Goal: Information Seeking & Learning: Find specific fact

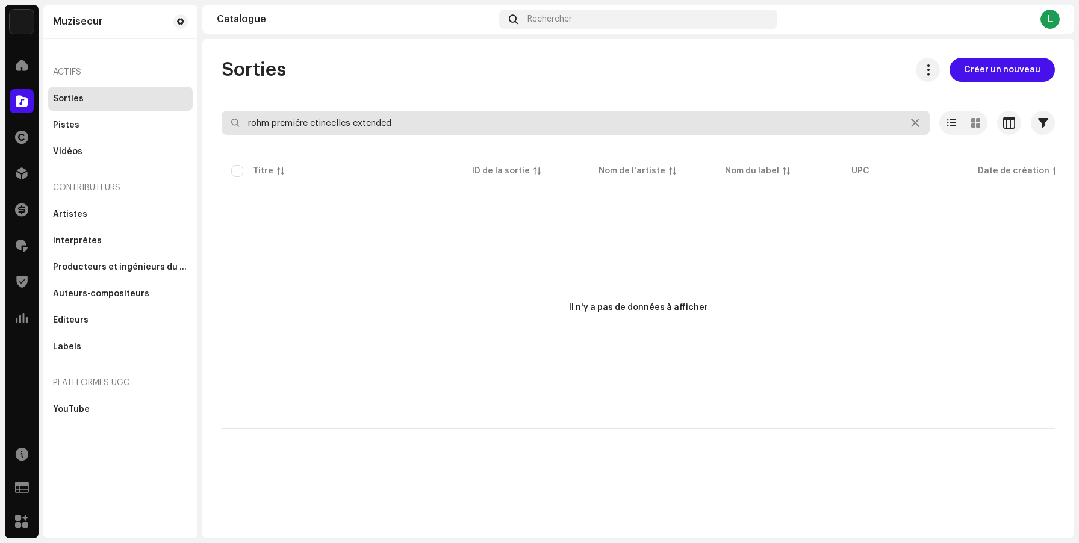
drag, startPoint x: 272, startPoint y: 122, endPoint x: 251, endPoint y: 122, distance: 21.1
click at [252, 122] on input "rohm premiére etincelles extended" at bounding box center [576, 123] width 708 height 24
drag, startPoint x: 332, startPoint y: 123, endPoint x: 465, endPoint y: 129, distance: 133.2
click at [435, 123] on input "premiére etincelles extended" at bounding box center [576, 123] width 708 height 24
type input "premiére etincelles"
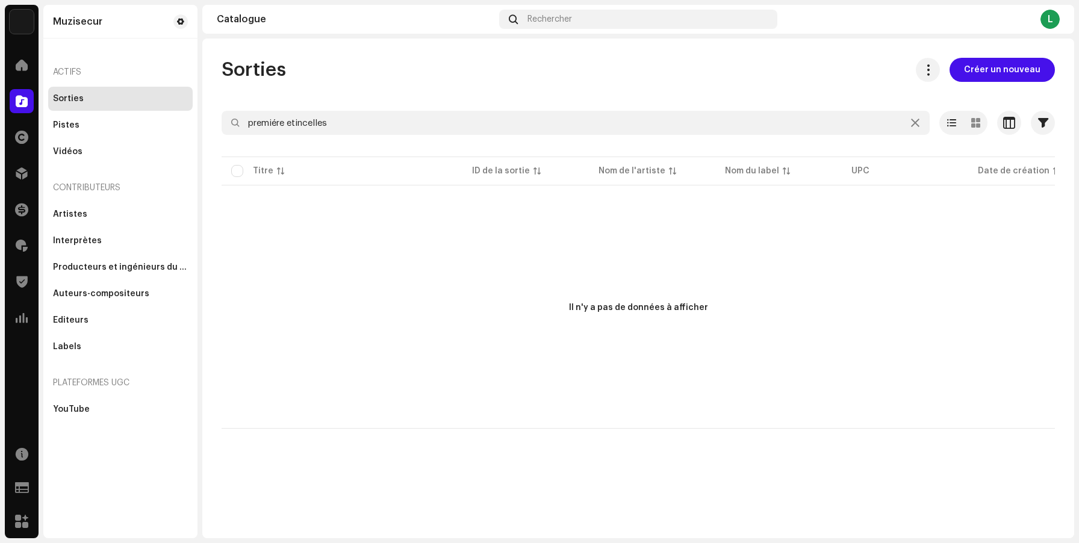
drag, startPoint x: 397, startPoint y: 128, endPoint x: 216, endPoint y: 119, distance: 180.8
click at [216, 119] on div "Sorties Créer un nouveau premiére etincelles Sélectionné 0 Désélectionner tout …" at bounding box center [638, 243] width 872 height 371
type input "[DEMOGRAPHIC_DATA] de fête"
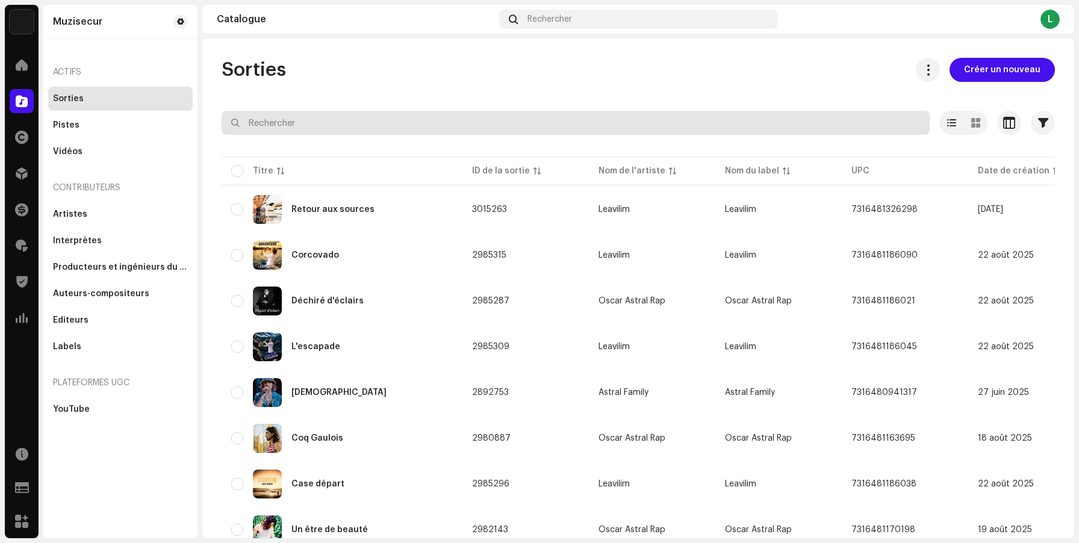
type input "p"
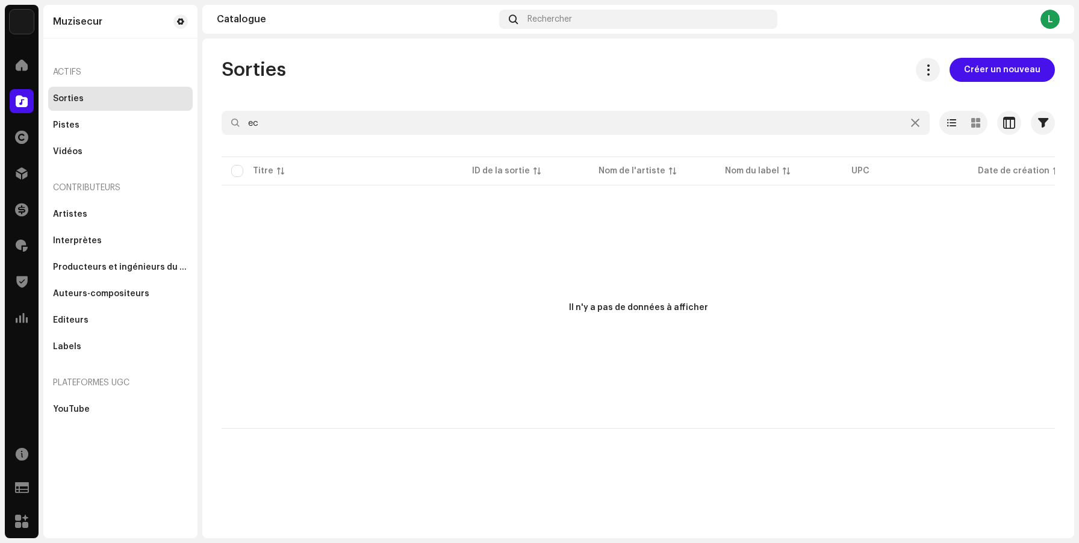
type input "e"
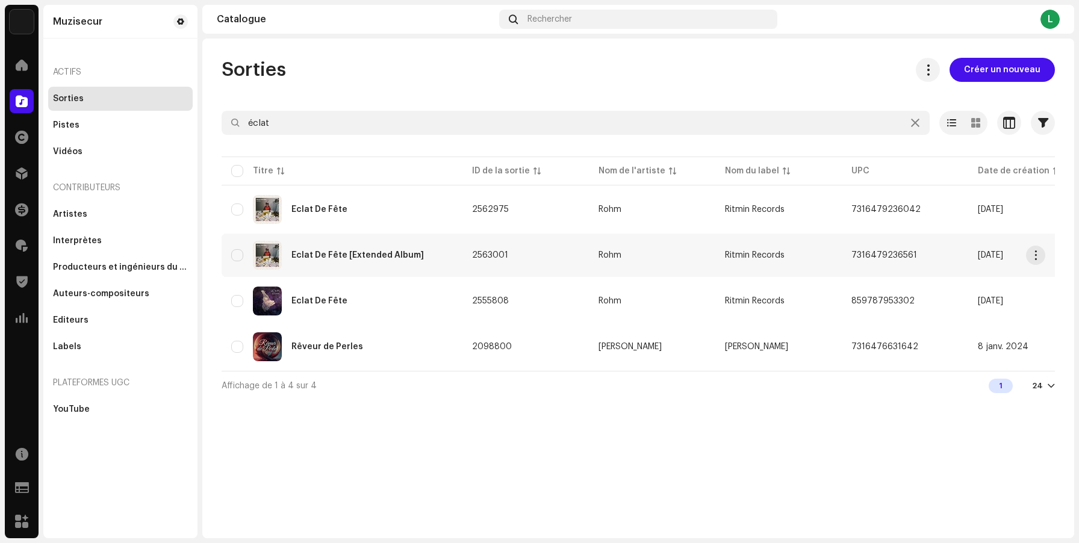
type input "éclat"
click at [368, 254] on div "Éclat De Fête [Extended Album]" at bounding box center [357, 255] width 132 height 8
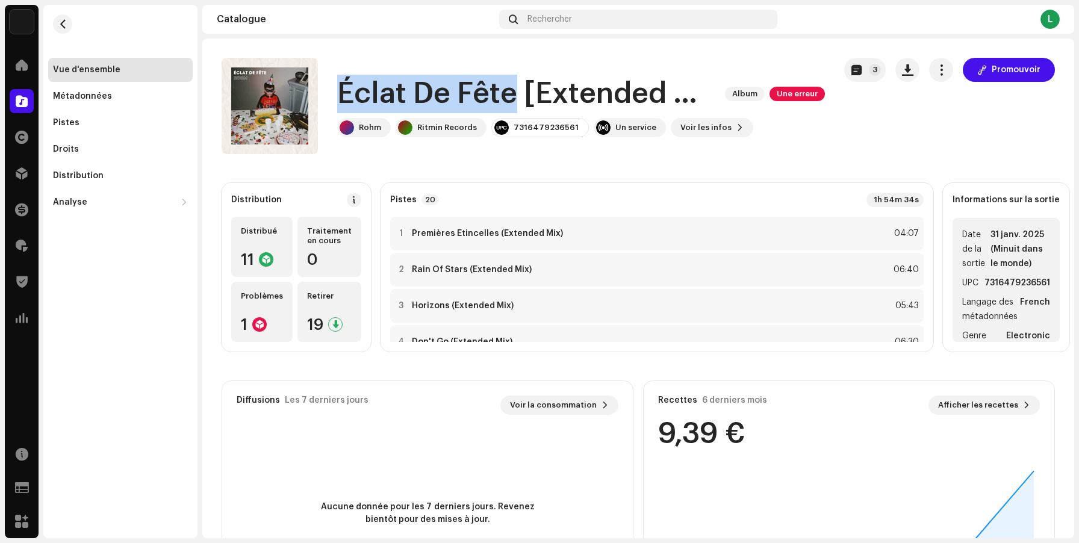
drag, startPoint x: 516, startPoint y: 96, endPoint x: 338, endPoint y: 91, distance: 178.2
click at [338, 91] on h1 "Éclat De Fête [Extended Album]" at bounding box center [526, 94] width 378 height 39
copy h1 "Éclat De Fête"
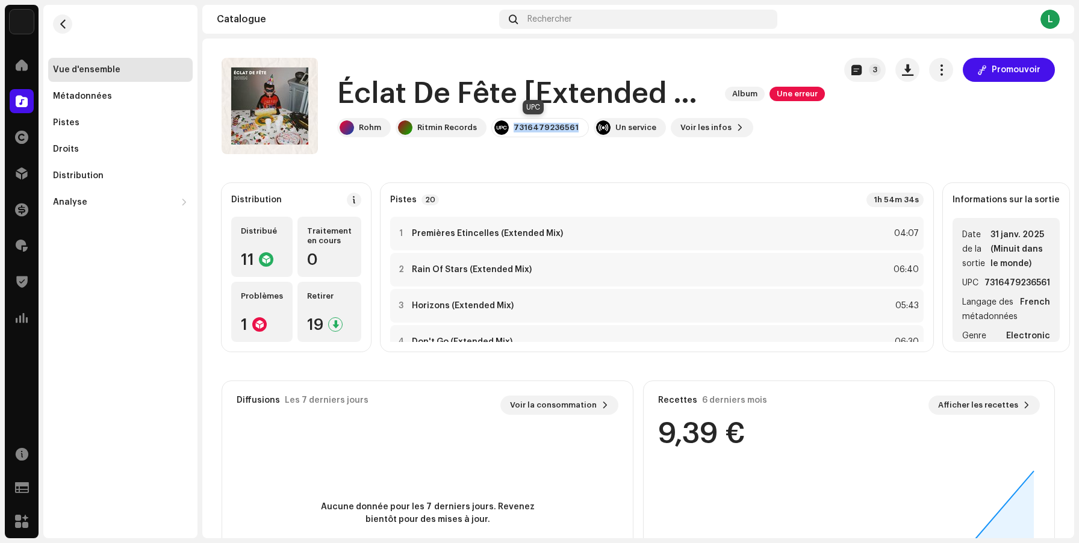
drag, startPoint x: 569, startPoint y: 127, endPoint x: 511, endPoint y: 127, distance: 58.4
click at [511, 127] on div "7316479236561" at bounding box center [540, 127] width 98 height 19
copy div "7316479236561"
click at [563, 232] on strong "Premières Étincelles (Extended Mix)" at bounding box center [487, 234] width 151 height 10
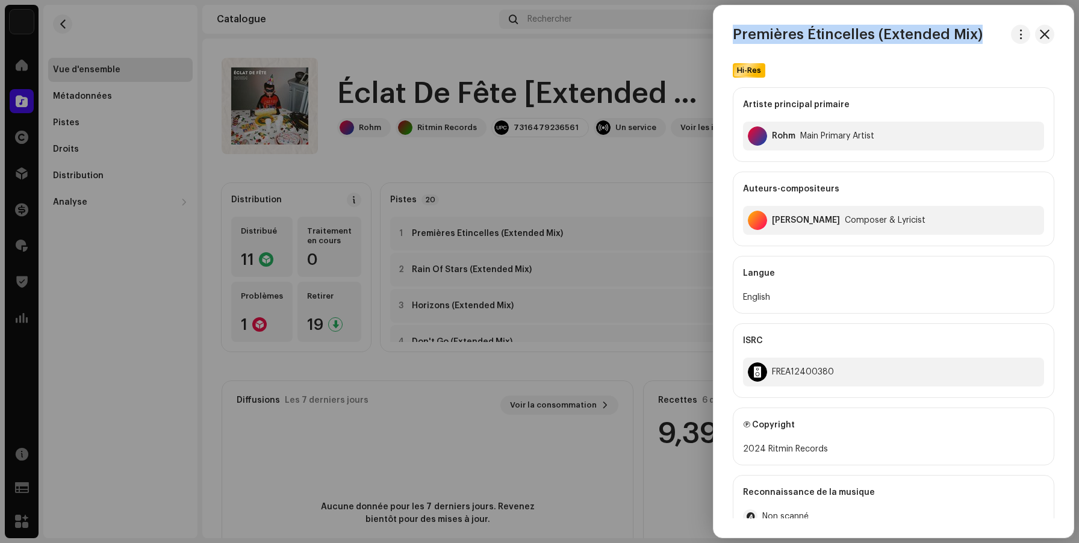
drag, startPoint x: 989, startPoint y: 33, endPoint x: 727, endPoint y: 20, distance: 262.8
click at [727, 20] on div "Premières Étincelles (Extended Mix) Hi-Res Artiste principal primaire Rohm Ma…" at bounding box center [893, 271] width 360 height 532
copy h3 "Premières Étincelles (Extended Mix)"
click at [1045, 35] on span "button" at bounding box center [1045, 34] width 10 height 10
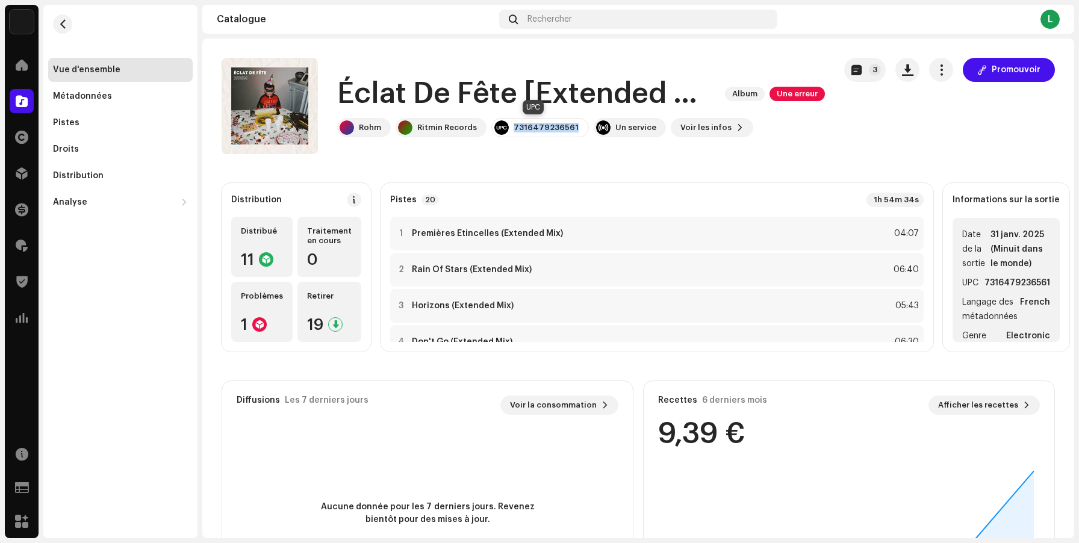
drag, startPoint x: 569, startPoint y: 126, endPoint x: 510, endPoint y: 128, distance: 58.4
click at [510, 128] on div "7316479236561" at bounding box center [540, 127] width 98 height 19
copy div "7316479236561"
click at [678, 228] on div "1 Premières Étincelles (Extended Mix) 04:07" at bounding box center [656, 234] width 533 height 34
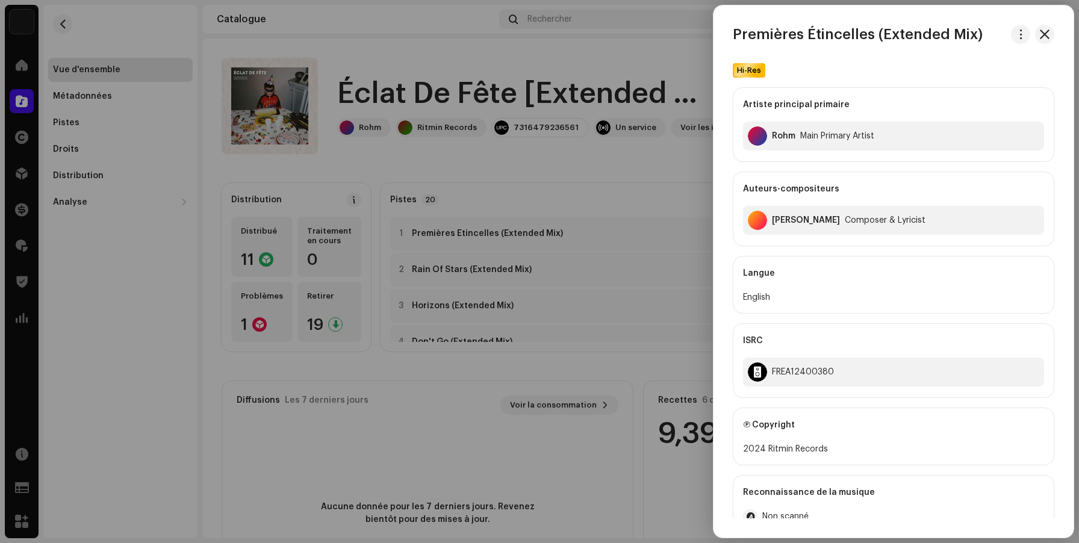
scroll to position [28, 0]
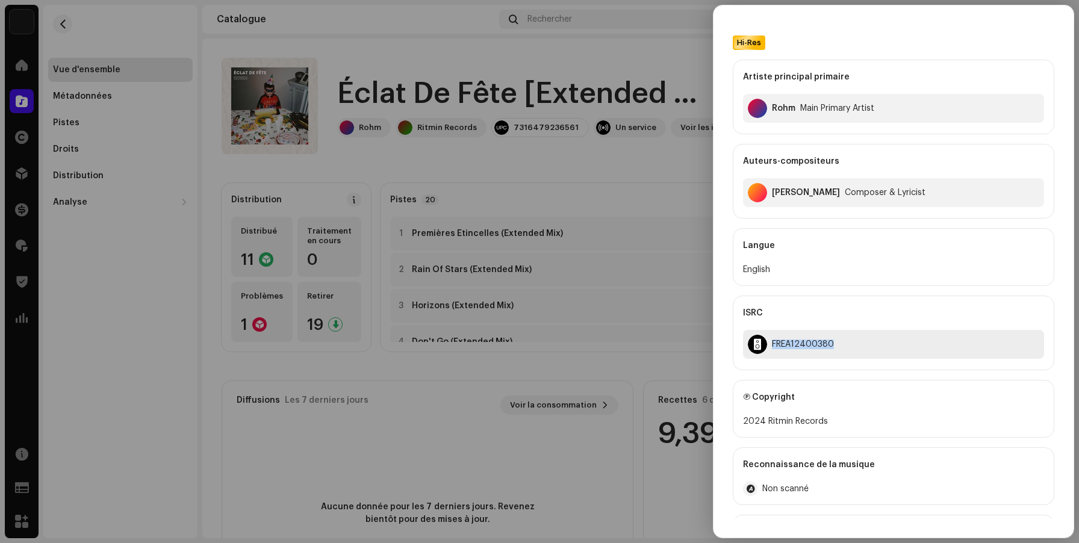
drag, startPoint x: 835, startPoint y: 342, endPoint x: 755, endPoint y: 342, distance: 80.1
click at [755, 342] on div "FREA12400380" at bounding box center [893, 344] width 301 height 29
copy div "FREA12400380"
